Goal: Task Accomplishment & Management: Manage account settings

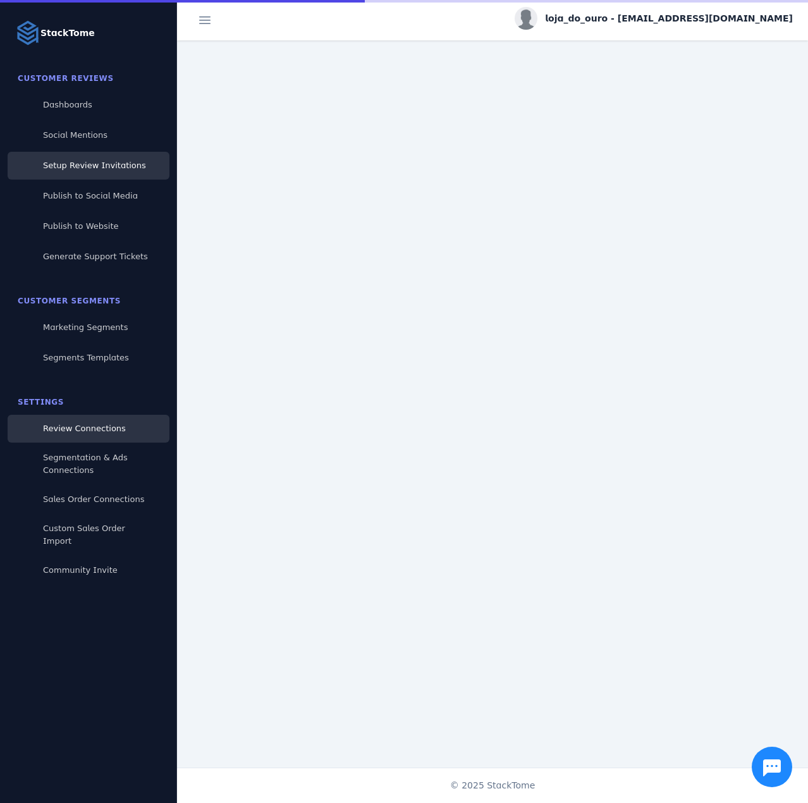
click at [111, 168] on span "Setup Review Invitations" at bounding box center [94, 165] width 103 height 9
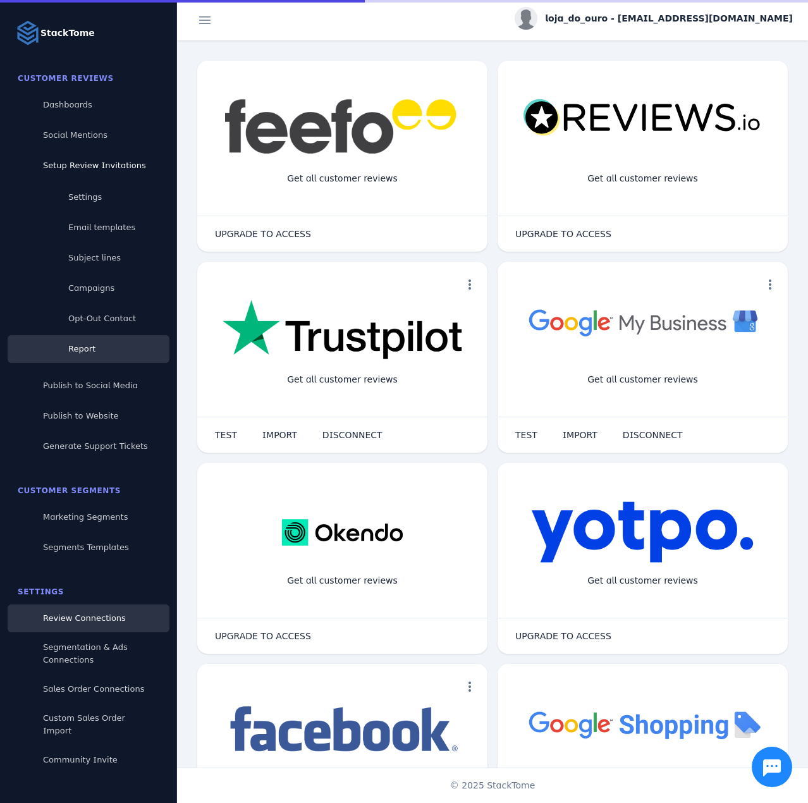
click at [89, 347] on span "Report" at bounding box center [81, 348] width 27 height 9
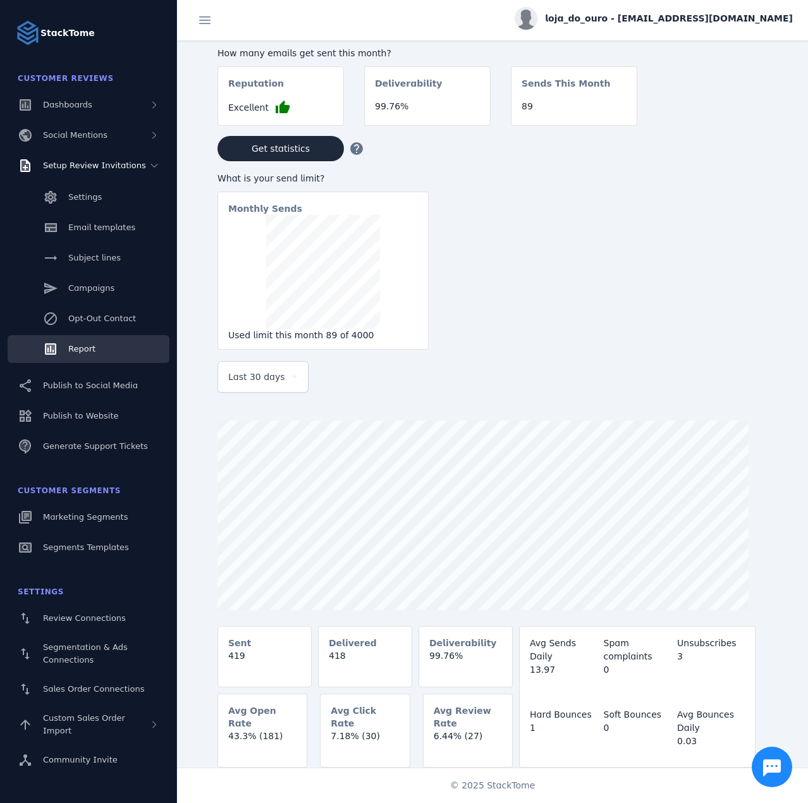
click at [267, 385] on span "Last 30 days" at bounding box center [256, 376] width 57 height 15
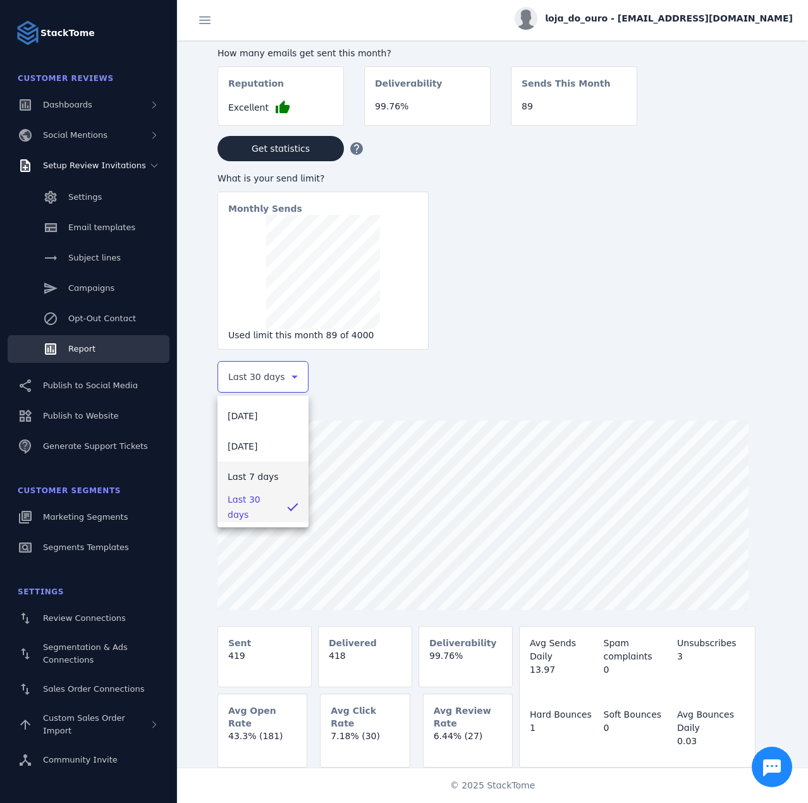
click at [260, 476] on span "Last 7 days" at bounding box center [253, 476] width 51 height 15
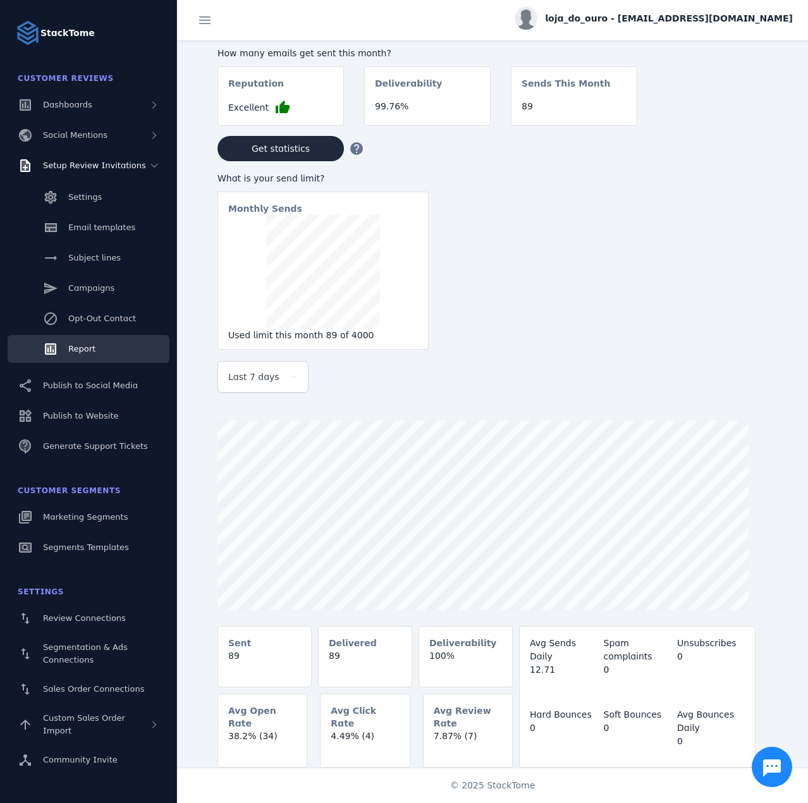
click at [694, 15] on span "loja_do_ouro - [EMAIL_ADDRESS][DOMAIN_NAME]" at bounding box center [669, 18] width 248 height 13
click at [744, 112] on button "Sign out" at bounding box center [747, 122] width 91 height 30
